Goal: Information Seeking & Learning: Learn about a topic

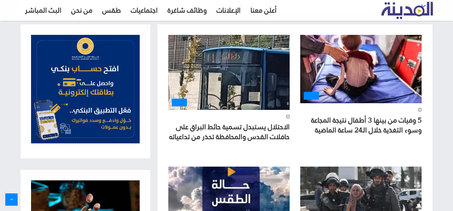
scroll to position [282, 0]
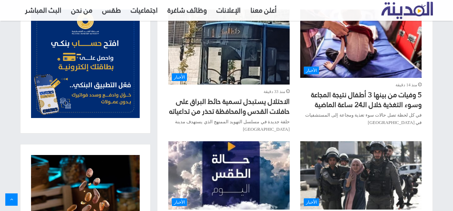
drag, startPoint x: 356, startPoint y: 101, endPoint x: 376, endPoint y: 84, distance: 26.8
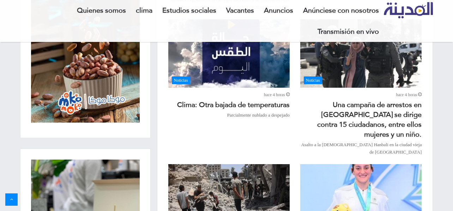
scroll to position [410, 0]
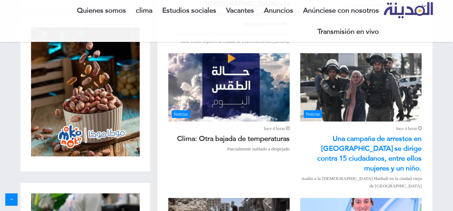
click at [361, 139] on font "Una campaña de arrestos en [GEOGRAPHIC_DATA] se dirige contra 15 ciudadanos, en…" at bounding box center [369, 153] width 104 height 43
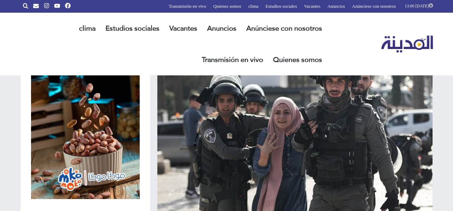
click at [398, 47] on img "Menú principal" at bounding box center [407, 44] width 52 height 17
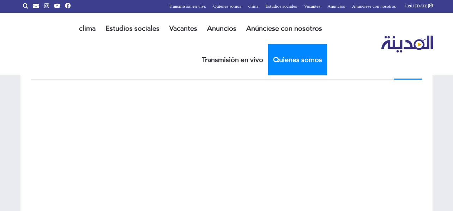
click at [297, 59] on font "Quienes somos" at bounding box center [297, 59] width 49 height 13
